Goal: Find specific page/section: Find specific page/section

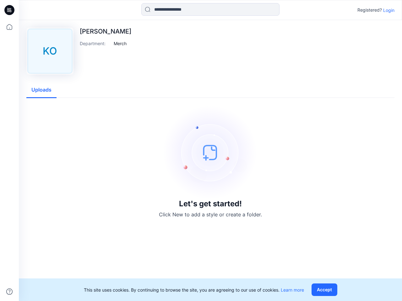
click at [201, 151] on img at bounding box center [210, 152] width 94 height 94
click at [10, 10] on icon at bounding box center [10, 10] width 3 height 0
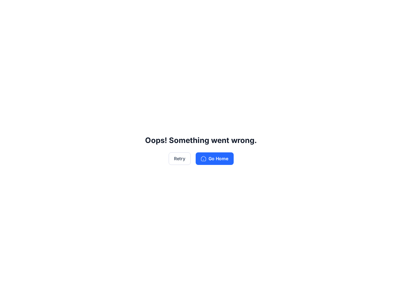
click at [9, 27] on div "Oops! Something went wrong. Retry Go Home" at bounding box center [201, 150] width 402 height 301
click at [9, 292] on div "Oops! Something went wrong. Retry Go Home" at bounding box center [201, 150] width 402 height 301
click at [210, 9] on div "Oops! Something went wrong. Retry Go Home" at bounding box center [201, 150] width 402 height 301
click at [389, 10] on div "Oops! Something went wrong. Retry Go Home" at bounding box center [201, 150] width 402 height 301
click at [120, 43] on div "Oops! Something went wrong. Retry Go Home" at bounding box center [201, 150] width 402 height 301
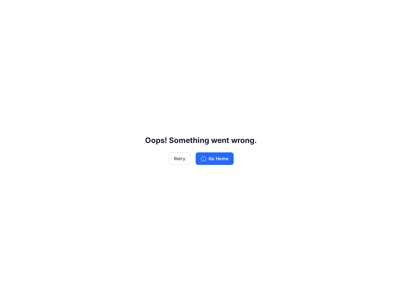
click at [41, 90] on div "Oops! Something went wrong. Retry Go Home" at bounding box center [201, 150] width 402 height 301
click at [326, 290] on div "Oops! Something went wrong. Retry Go Home" at bounding box center [201, 150] width 402 height 301
